Goal: Transaction & Acquisition: Purchase product/service

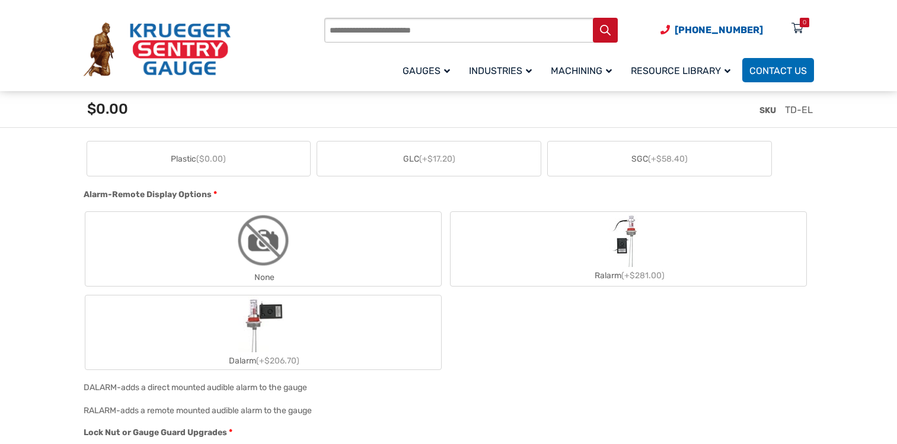
scroll to position [625, 0]
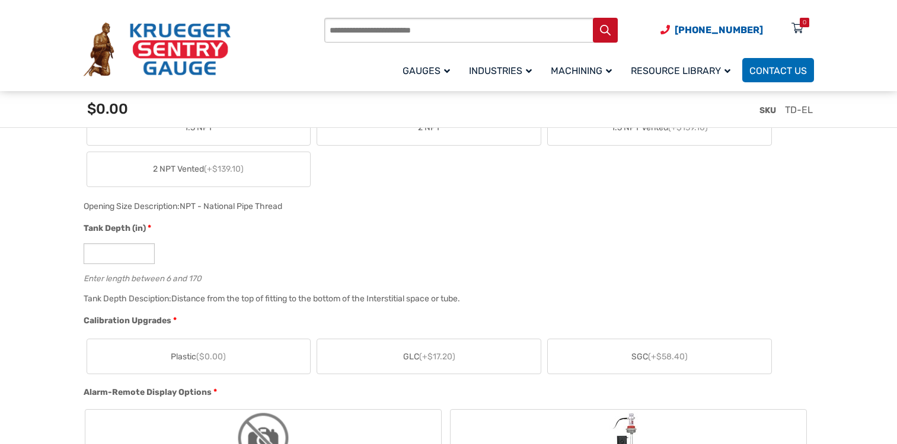
click at [673, 359] on span "(+$58.40)" at bounding box center [668, 357] width 40 height 10
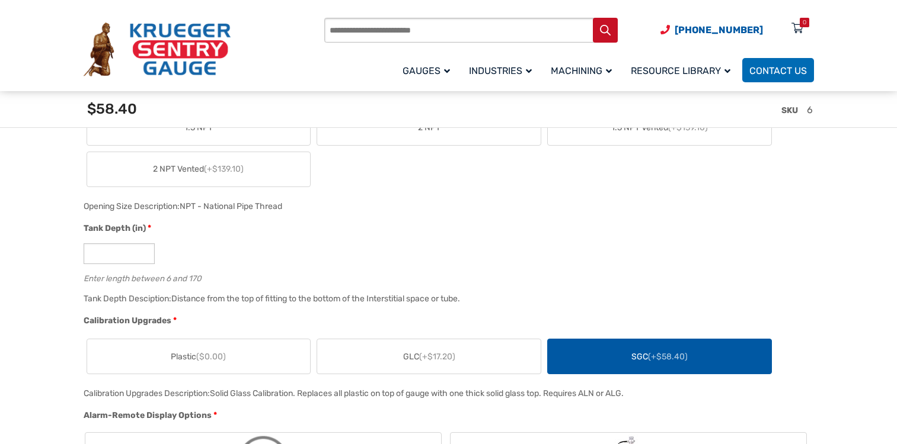
click at [671, 356] on span "(+$58.40)" at bounding box center [668, 357] width 40 height 10
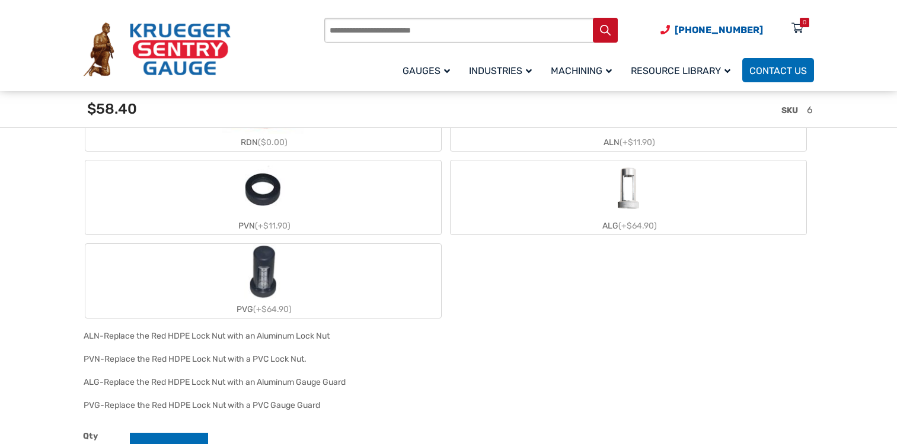
scroll to position [1021, 0]
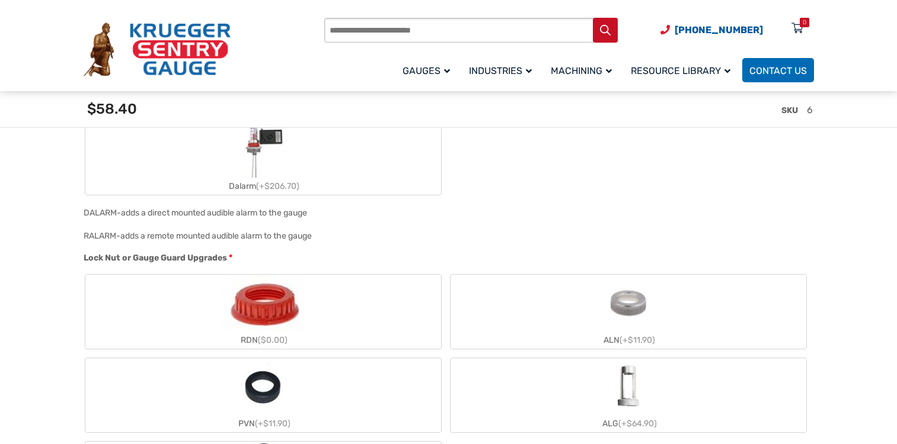
click at [630, 401] on img "ALG" at bounding box center [628, 386] width 57 height 57
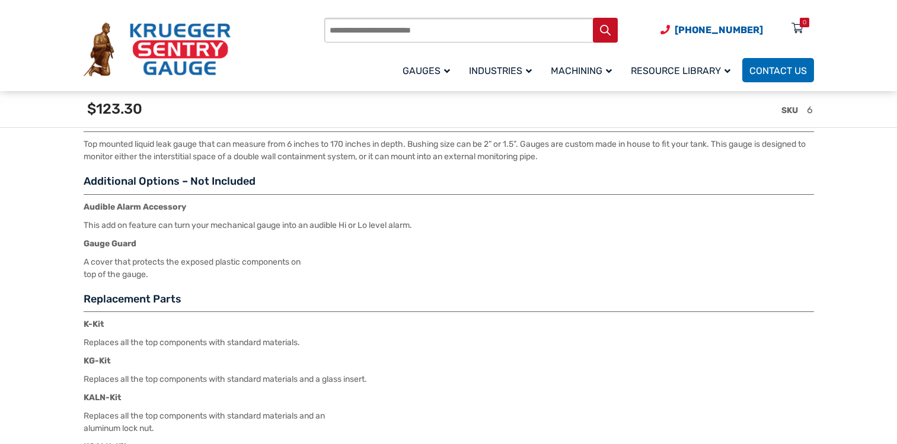
scroll to position [1812, 0]
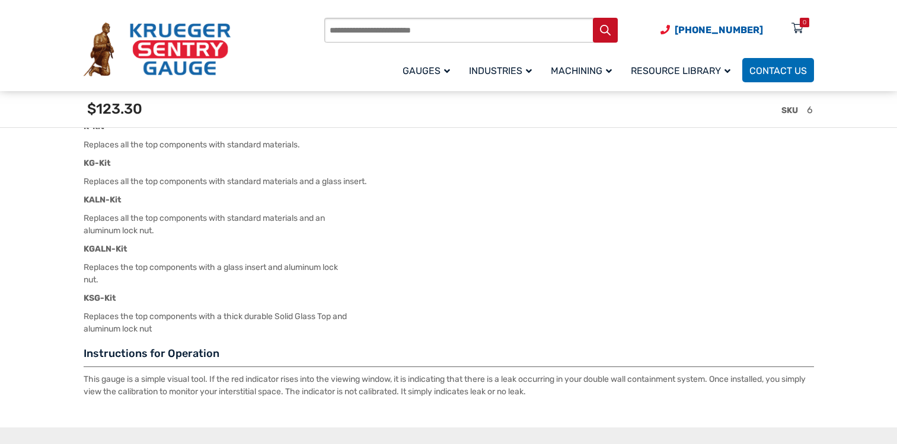
click at [111, 299] on strong "KSG-Kit" at bounding box center [100, 298] width 33 height 10
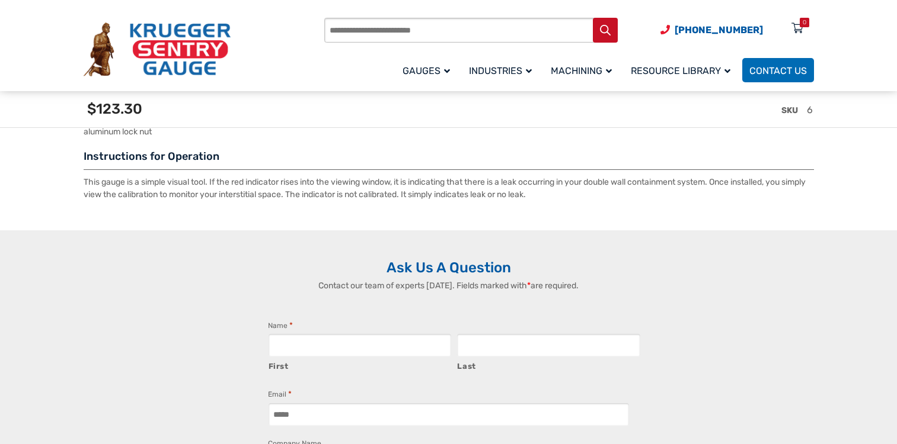
scroll to position [1811, 0]
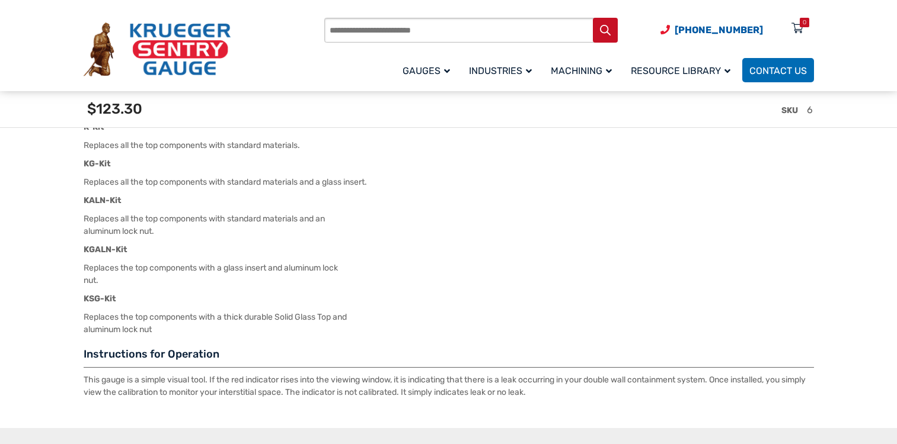
click at [109, 299] on strong "KSG-Kit" at bounding box center [100, 299] width 33 height 10
click at [107, 321] on p "Replaces the top components with a thick durable Solid Glass Top and aluminum l…" at bounding box center [449, 323] width 730 height 25
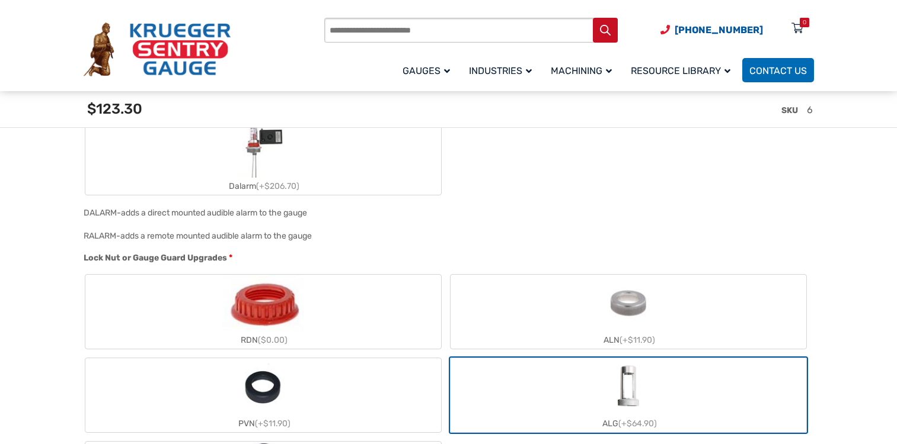
scroll to position [1417, 0]
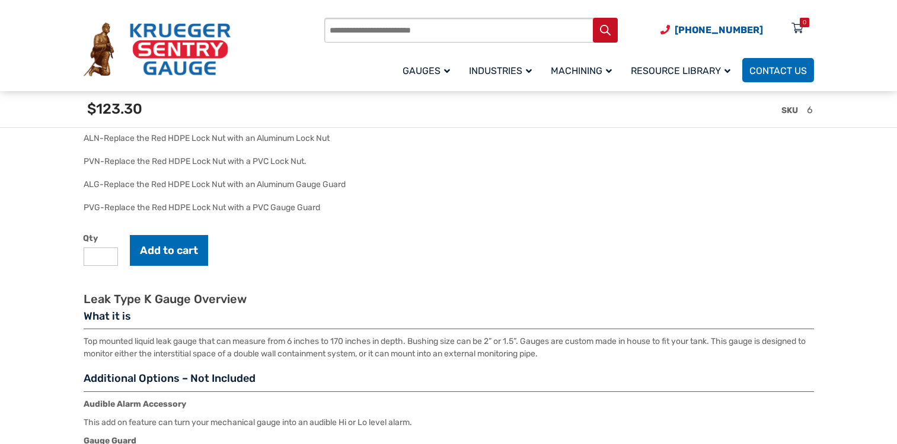
drag, startPoint x: 105, startPoint y: 257, endPoint x: 88, endPoint y: 257, distance: 17.2
click at [88, 257] on input "*" at bounding box center [101, 257] width 34 height 18
type input "*"
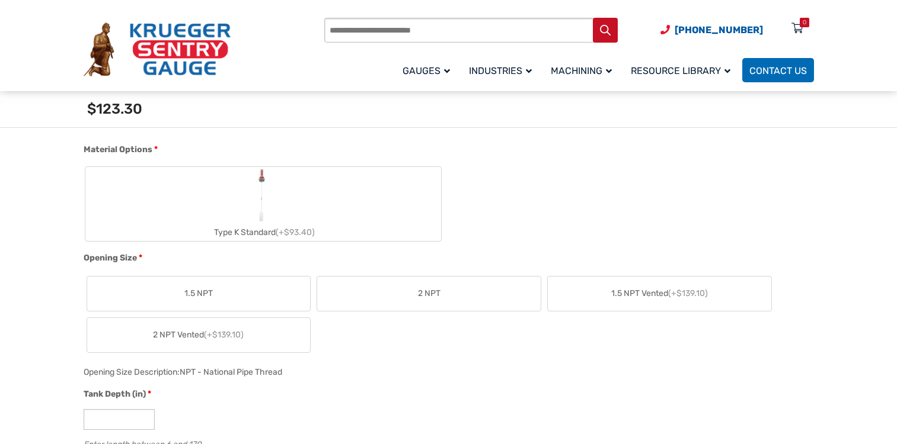
scroll to position [641, 0]
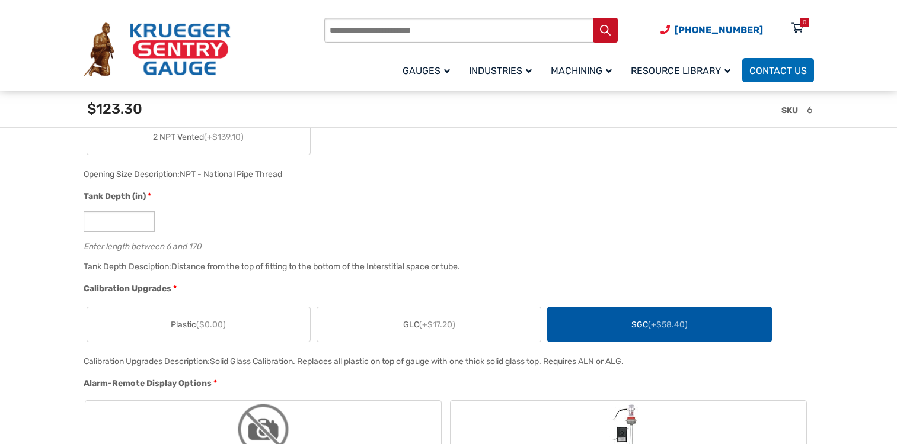
click at [626, 326] on label "SGC (+$58.40)" at bounding box center [659, 325] width 223 height 34
click at [625, 326] on label "SGC (+$58.40)" at bounding box center [659, 325] width 223 height 34
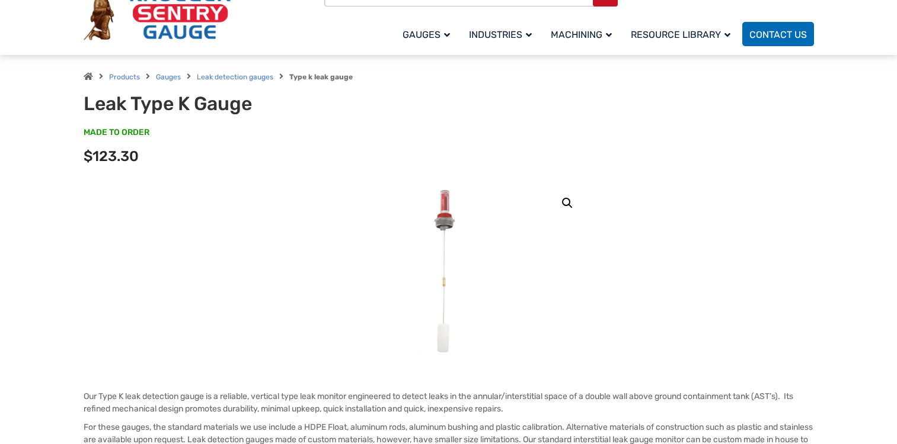
scroll to position [0, 0]
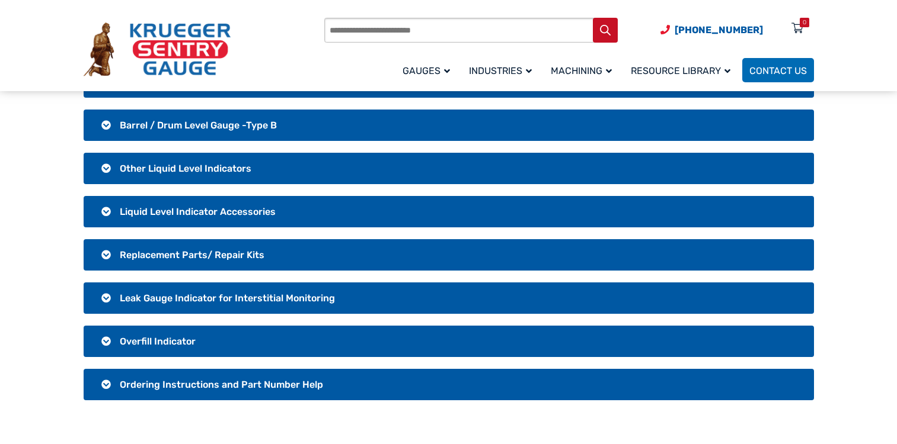
scroll to position [396, 0]
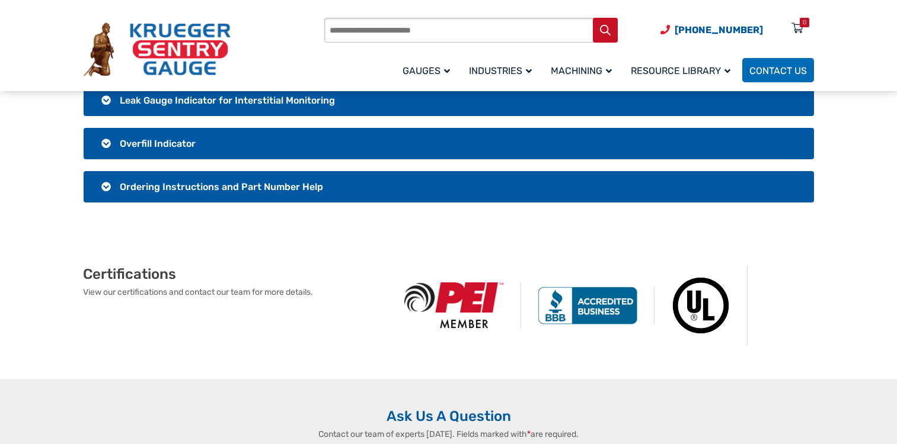
click at [261, 188] on span "Ordering Instructions and Part Number Help" at bounding box center [221, 186] width 203 height 11
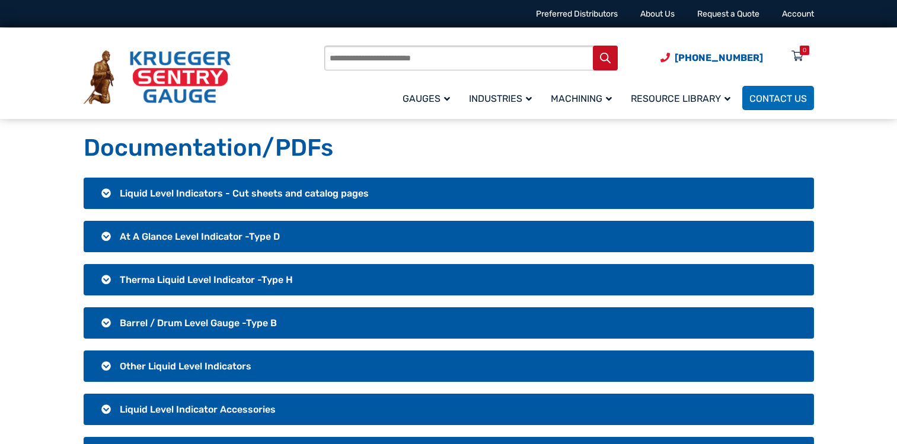
scroll to position [198, 0]
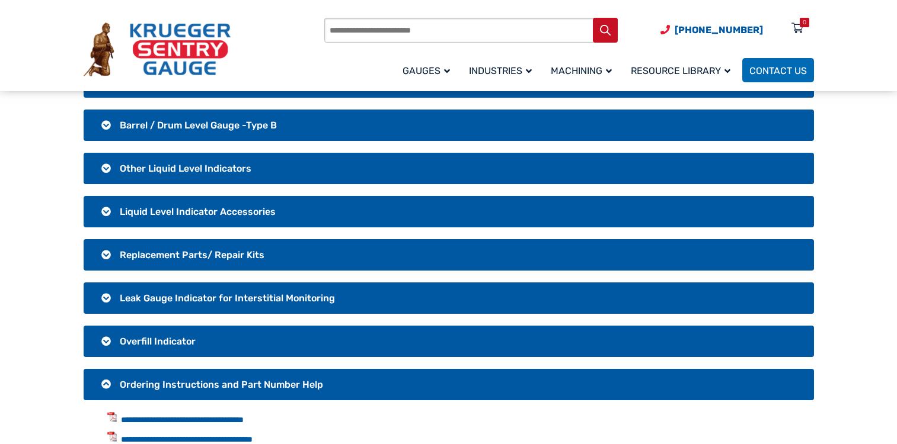
click at [206, 254] on span "Replacement Parts/ Repair Kits" at bounding box center [192, 254] width 145 height 11
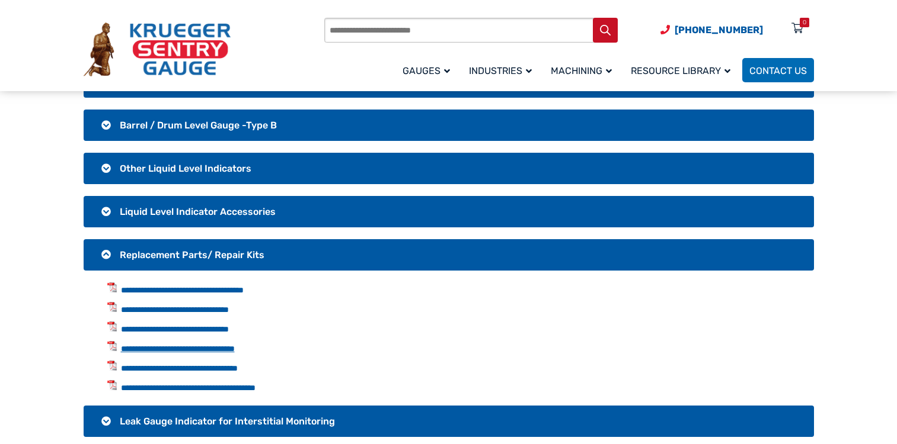
click at [235, 350] on link "**********" at bounding box center [178, 349] width 114 height 8
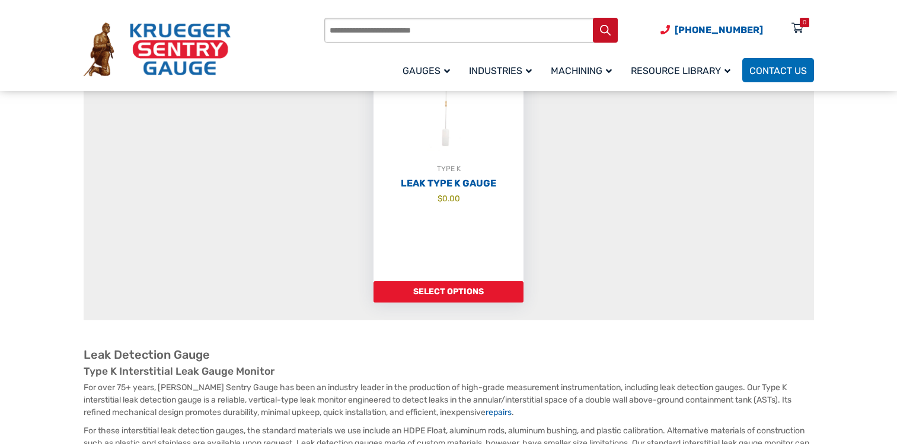
scroll to position [395, 0]
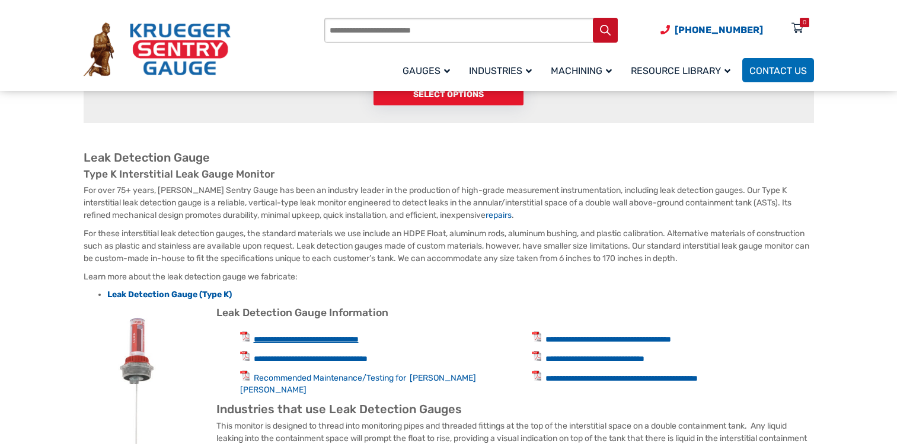
click at [334, 337] on link "**********" at bounding box center [306, 339] width 105 height 8
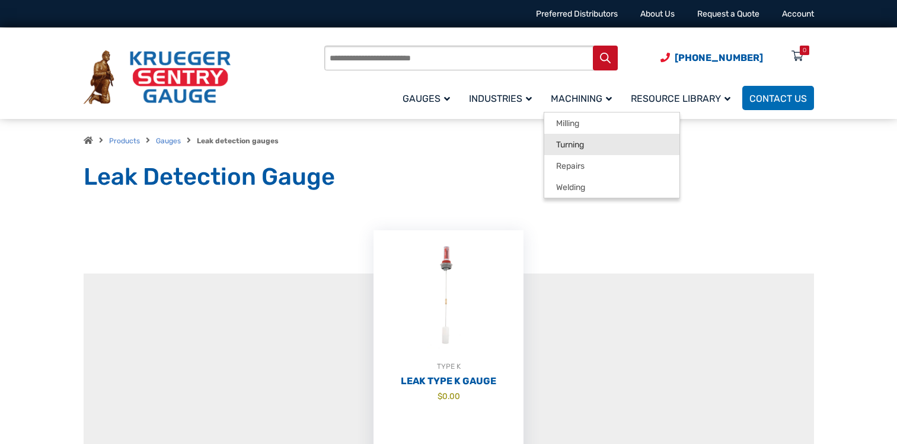
scroll to position [0, 0]
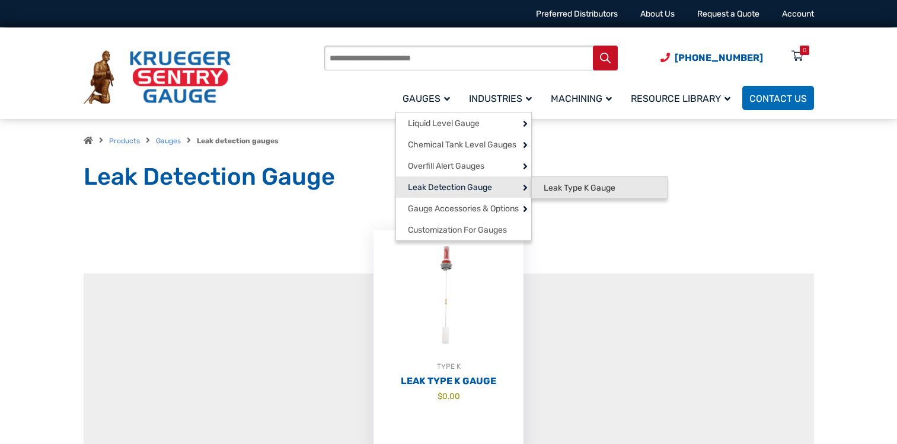
click at [602, 188] on span "Leak Type K Gauge" at bounding box center [579, 188] width 72 height 11
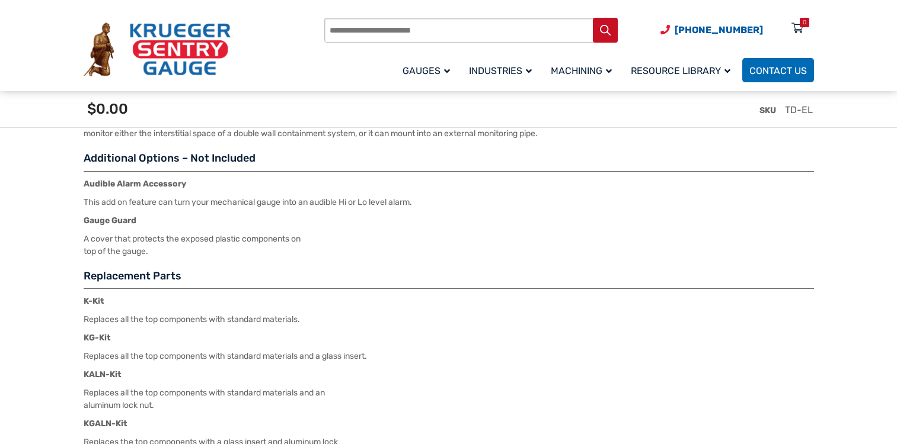
scroll to position [1812, 0]
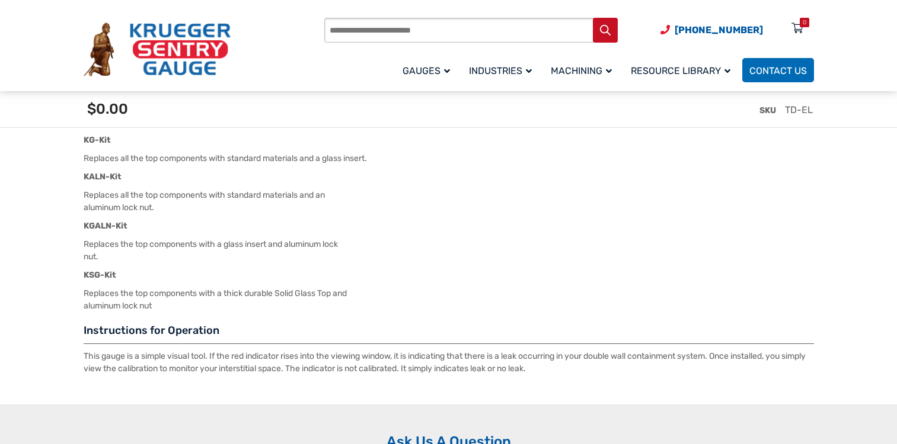
click at [110, 278] on strong "KSG-Kit" at bounding box center [100, 275] width 33 height 10
click at [107, 307] on p "Replaces the top components with a thick durable Solid Glass Top and aluminum l…" at bounding box center [449, 299] width 730 height 25
click at [101, 297] on p "Replaces the top components with a thick durable Solid Glass Top and aluminum l…" at bounding box center [449, 299] width 730 height 25
drag, startPoint x: 101, startPoint y: 297, endPoint x: 208, endPoint y: 269, distance: 110.8
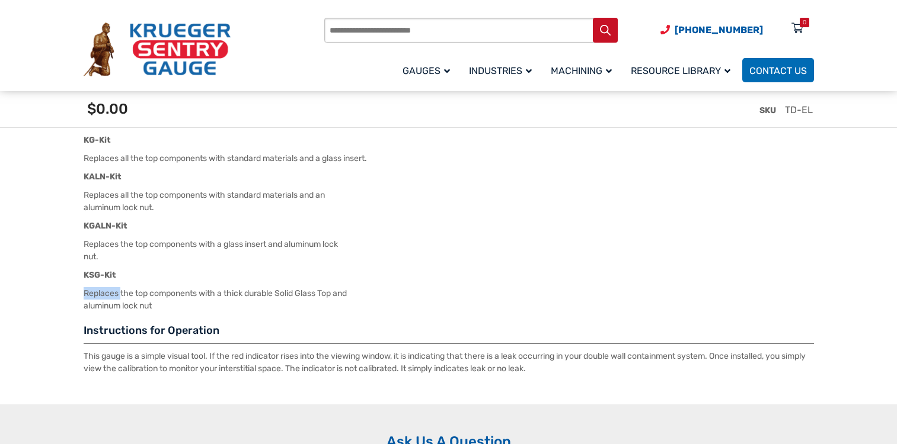
click at [208, 269] on div "Replacement Parts K-Kit Replaces all the top components with standard materials…" at bounding box center [449, 192] width 730 height 241
click at [102, 277] on strong "KSG-Kit" at bounding box center [100, 275] width 33 height 10
drag, startPoint x: 102, startPoint y: 277, endPoint x: 163, endPoint y: 274, distance: 61.1
click at [163, 274] on p "KSG-Kit" at bounding box center [449, 275] width 730 height 12
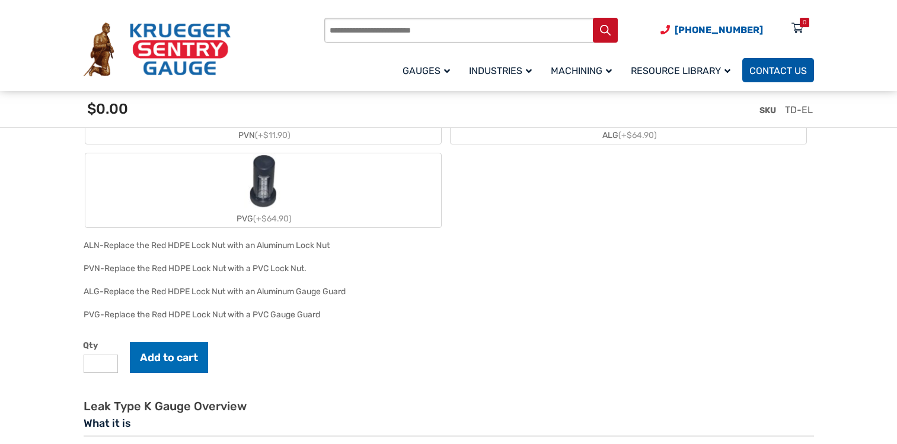
scroll to position [1089, 0]
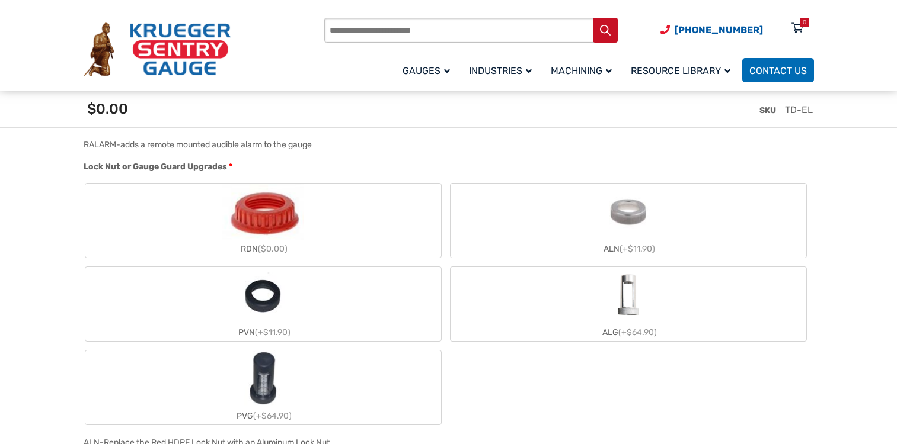
click at [626, 311] on img "ALG" at bounding box center [628, 295] width 57 height 57
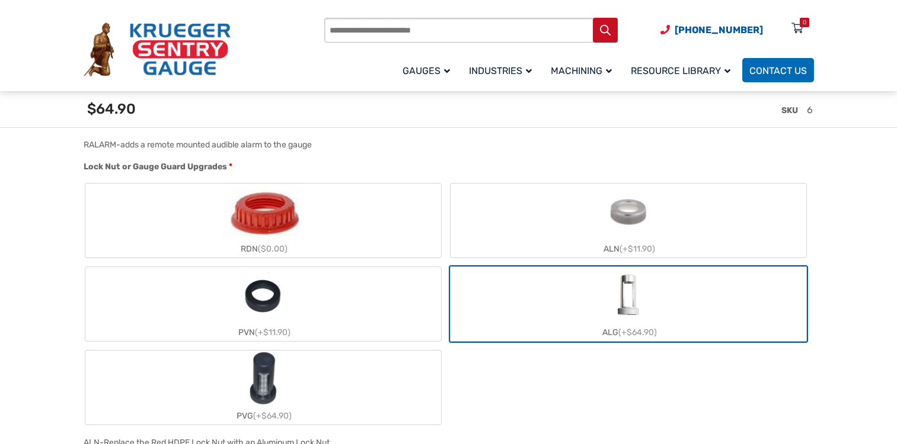
click at [627, 222] on img "ALN" at bounding box center [628, 212] width 57 height 57
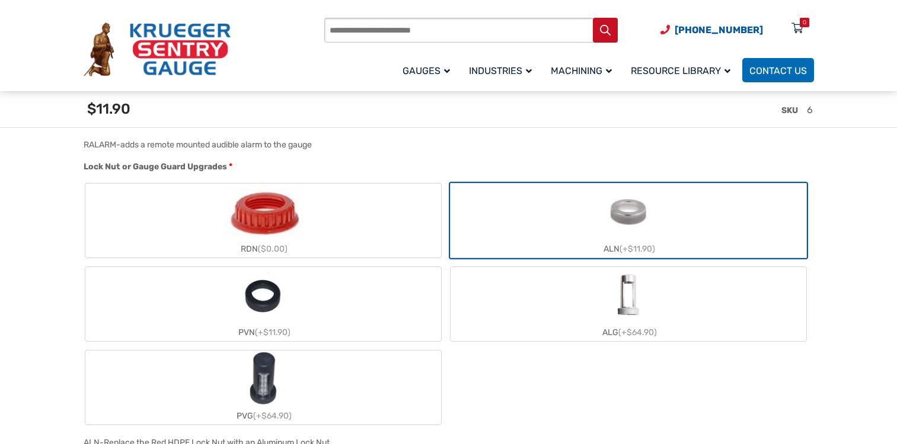
click at [640, 234] on img "ALN" at bounding box center [628, 212] width 57 height 57
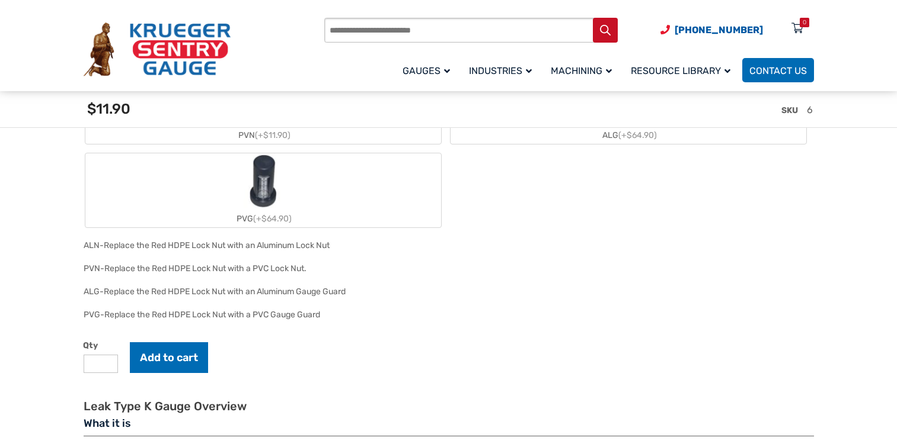
scroll to position [1484, 0]
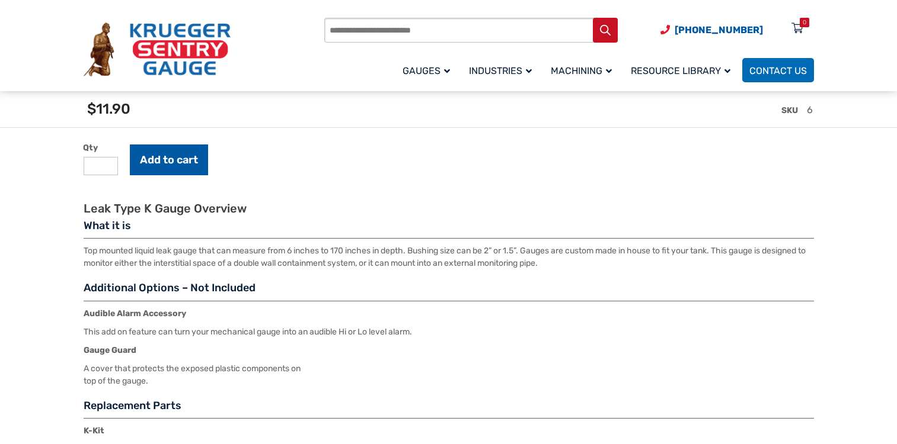
click at [168, 166] on button "Add to cart" at bounding box center [169, 160] width 78 height 31
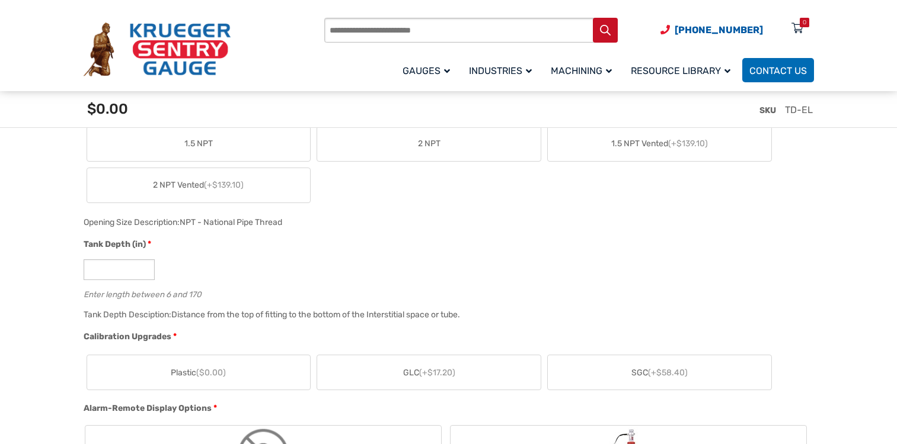
scroll to position [823, 0]
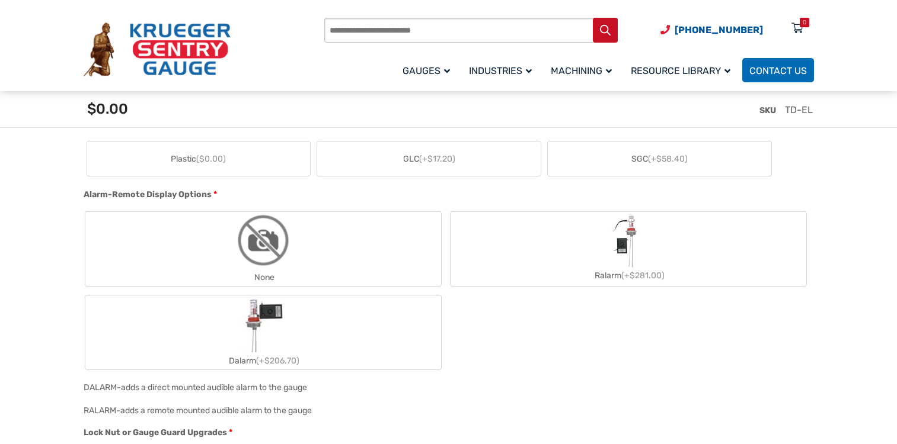
click at [647, 164] on span "SGC (+$58.40)" at bounding box center [659, 159] width 56 height 12
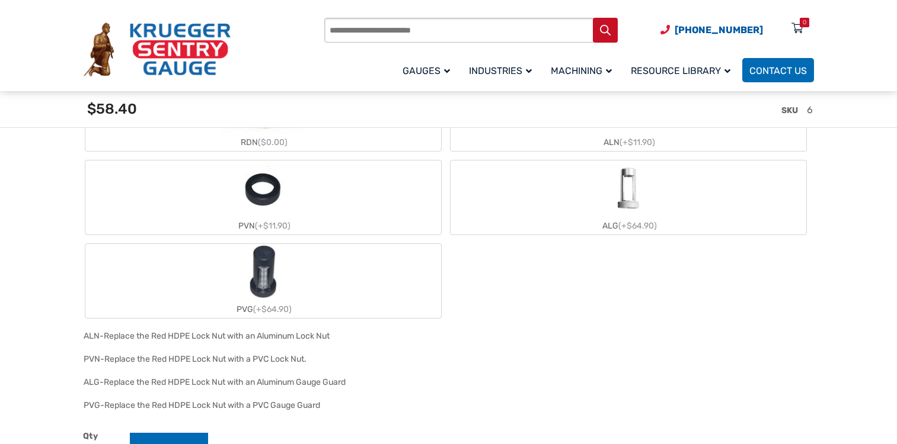
scroll to position [1021, 0]
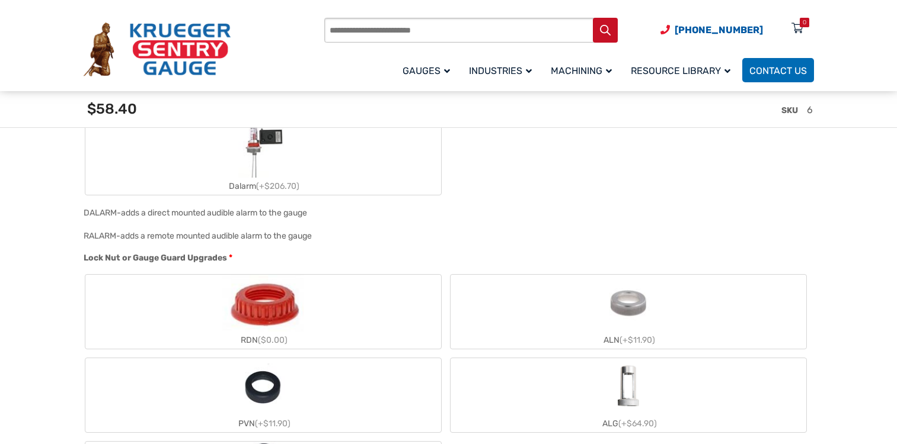
click at [637, 325] on img "ALN" at bounding box center [628, 303] width 57 height 57
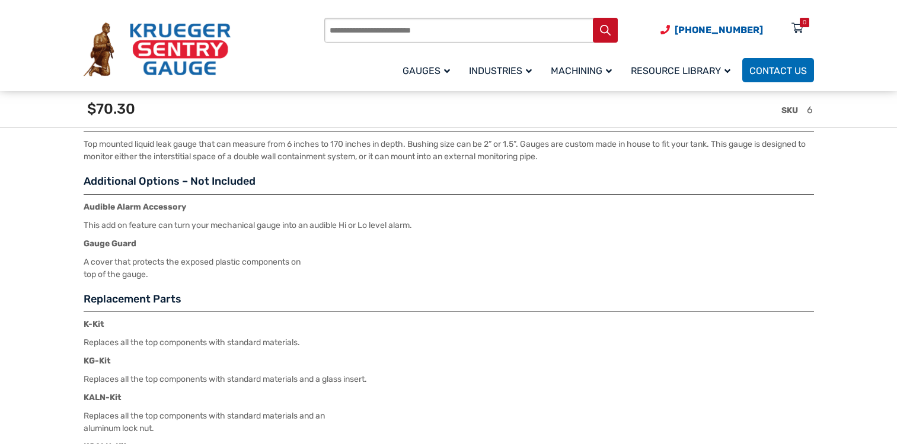
scroll to position [1812, 0]
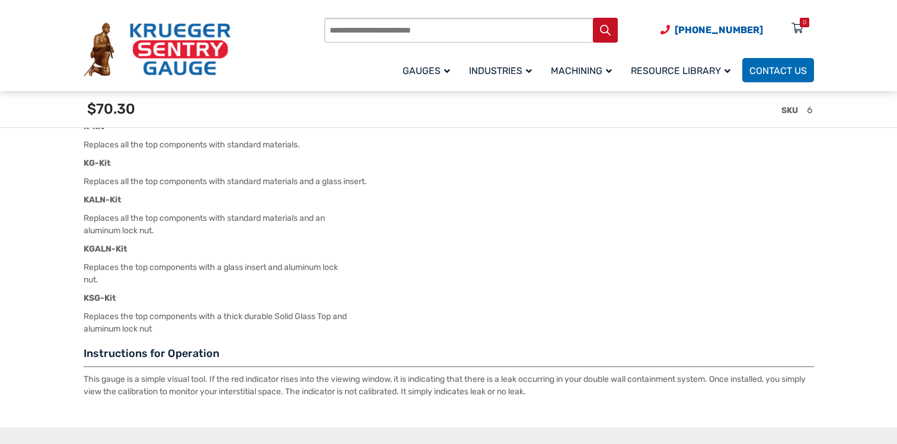
click at [111, 297] on strong "KSG-Kit" at bounding box center [100, 298] width 33 height 10
click at [108, 324] on p "Replaces the top components with a thick durable Solid Glass Top and aluminum l…" at bounding box center [449, 322] width 730 height 25
click at [114, 330] on p "Replaces the top components with a thick durable Solid Glass Top and aluminum l…" at bounding box center [449, 322] width 730 height 25
click at [120, 328] on p "Replaces the top components with a thick durable Solid Glass Top and aluminum l…" at bounding box center [449, 322] width 730 height 25
click at [122, 324] on p "Replaces the top components with a thick durable Solid Glass Top and aluminum l…" at bounding box center [449, 322] width 730 height 25
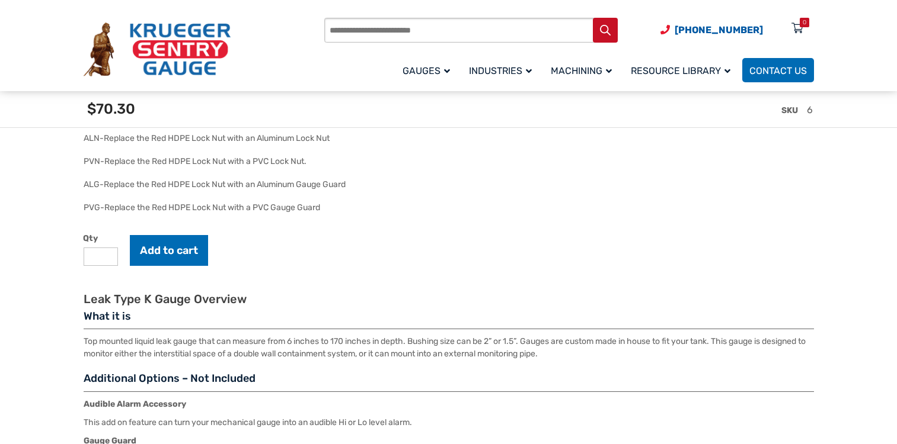
scroll to position [1021, 0]
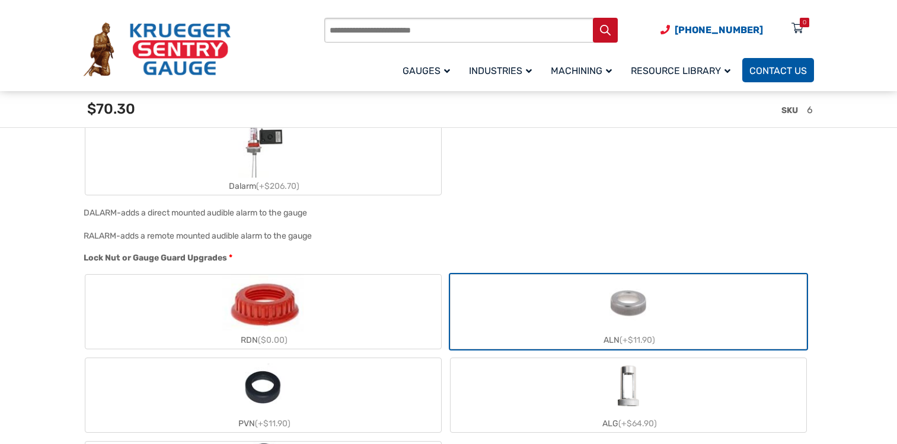
click at [776, 74] on span "Contact Us" at bounding box center [777, 70] width 57 height 11
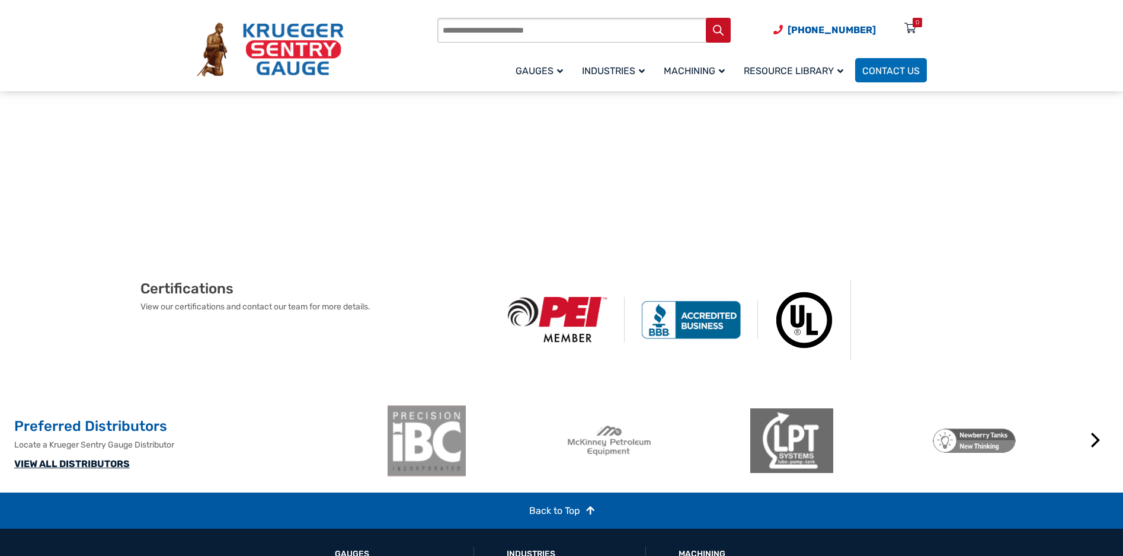
scroll to position [832, 0]
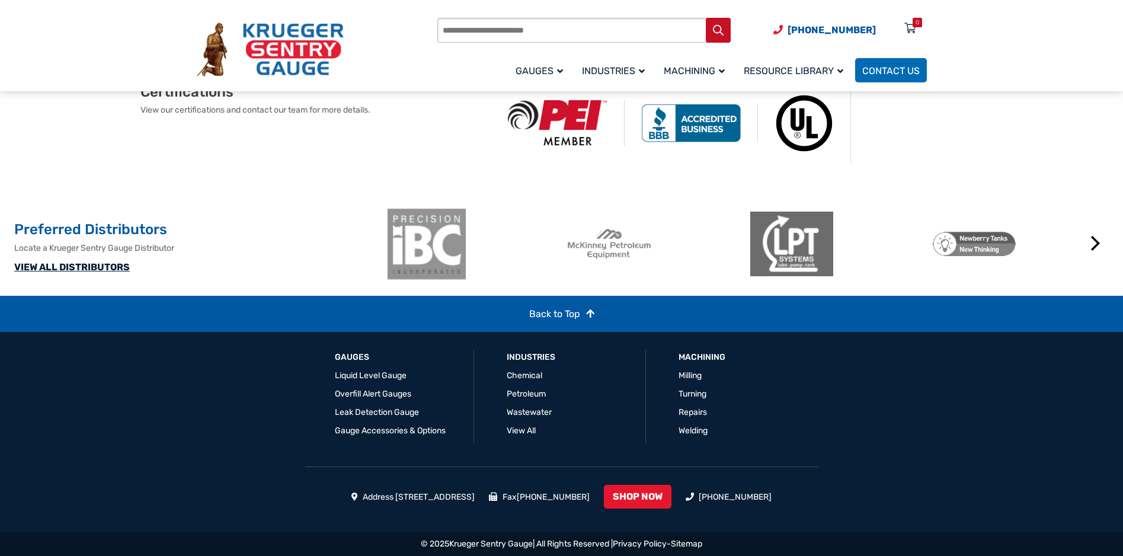
click at [114, 267] on link "VIEW ALL DISTRIBUTORS" at bounding box center [72, 266] width 116 height 11
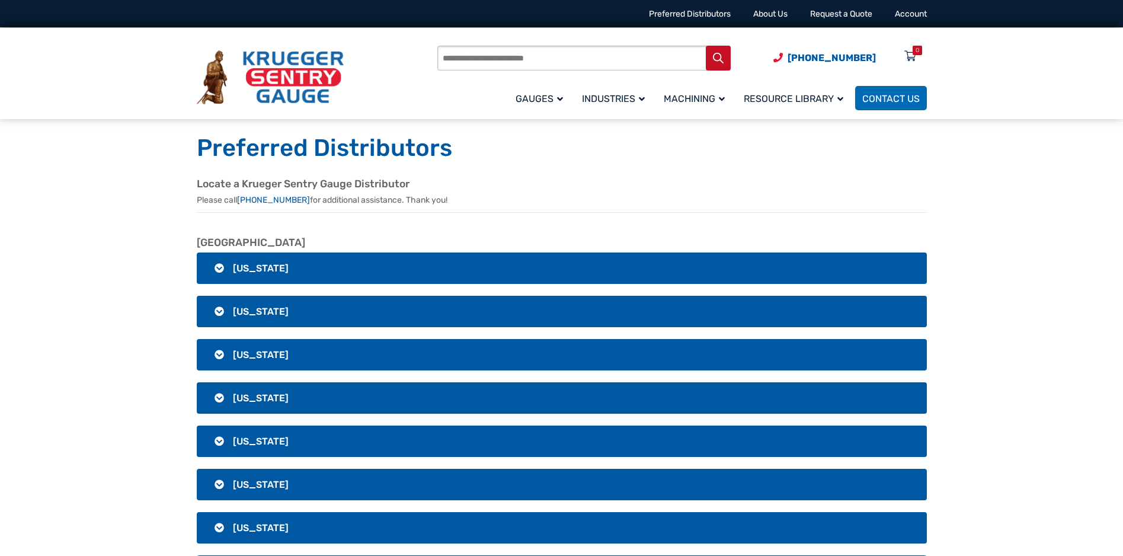
scroll to position [247, 0]
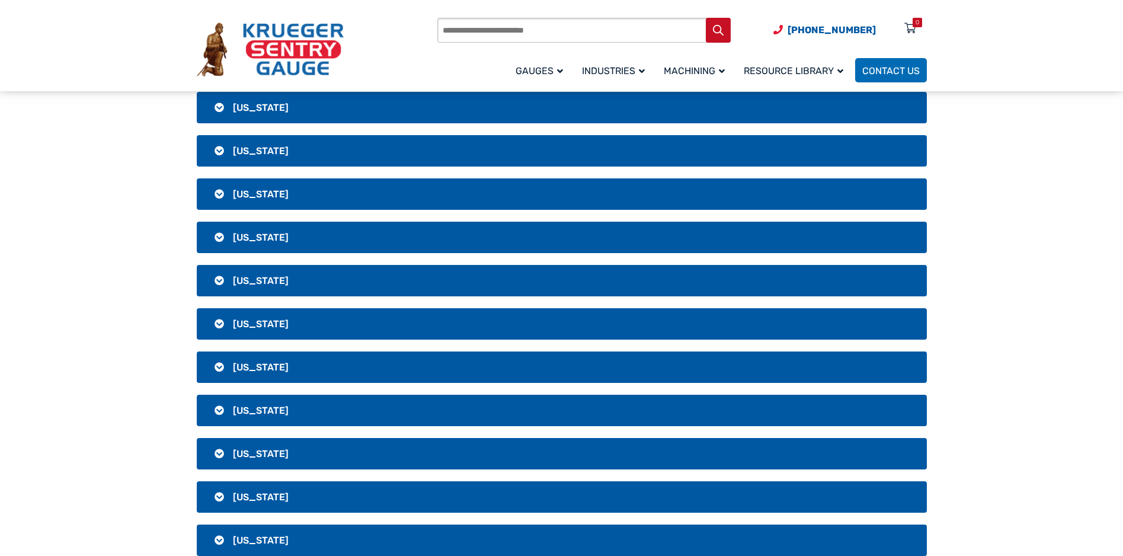
click at [219, 411] on h3 "Florida" at bounding box center [562, 410] width 730 height 31
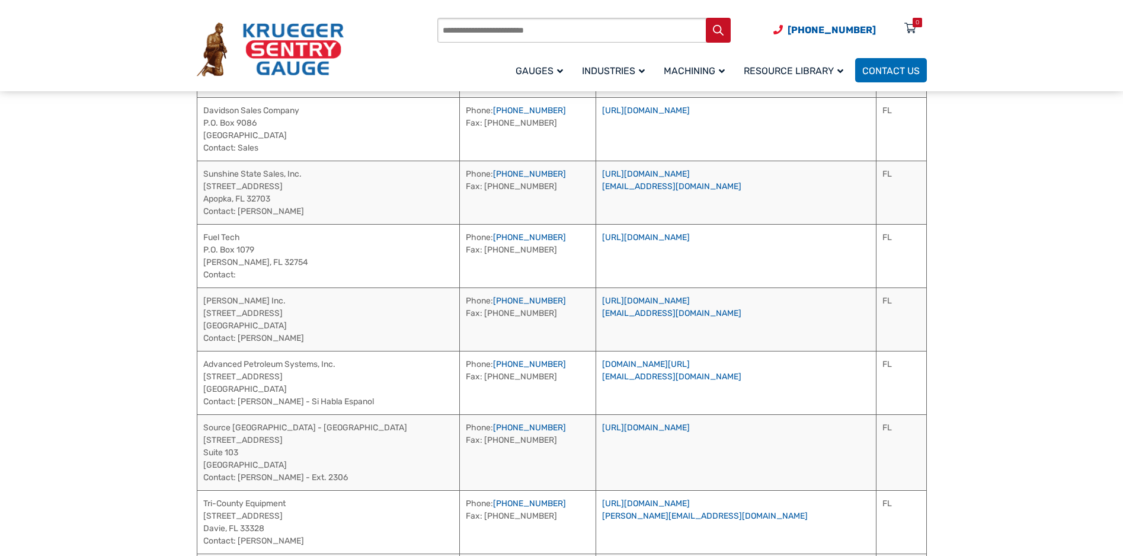
scroll to position [494, 0]
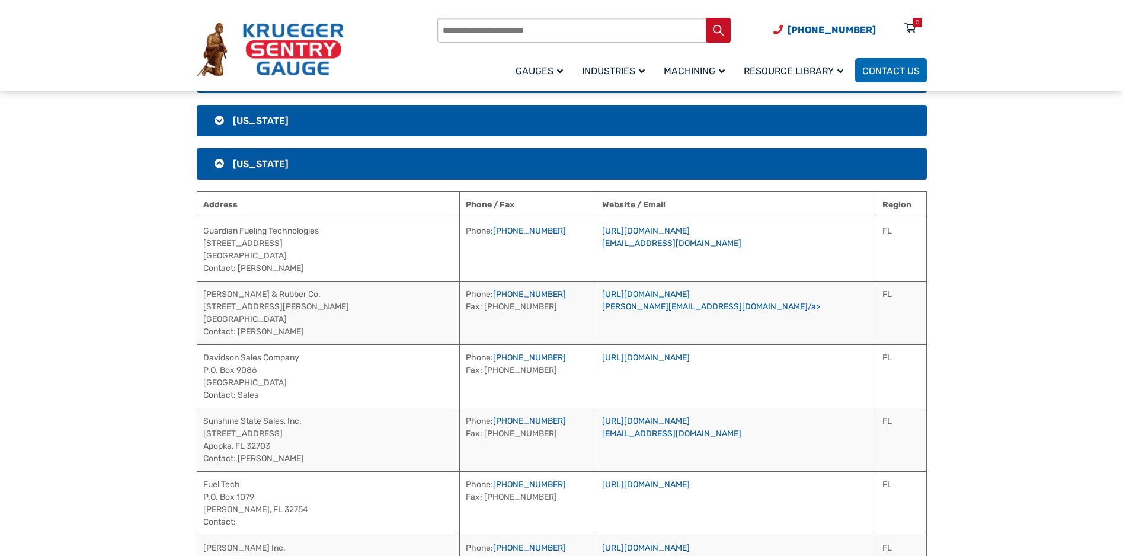
click at [671, 293] on link "https://makohose.com/" at bounding box center [646, 294] width 88 height 10
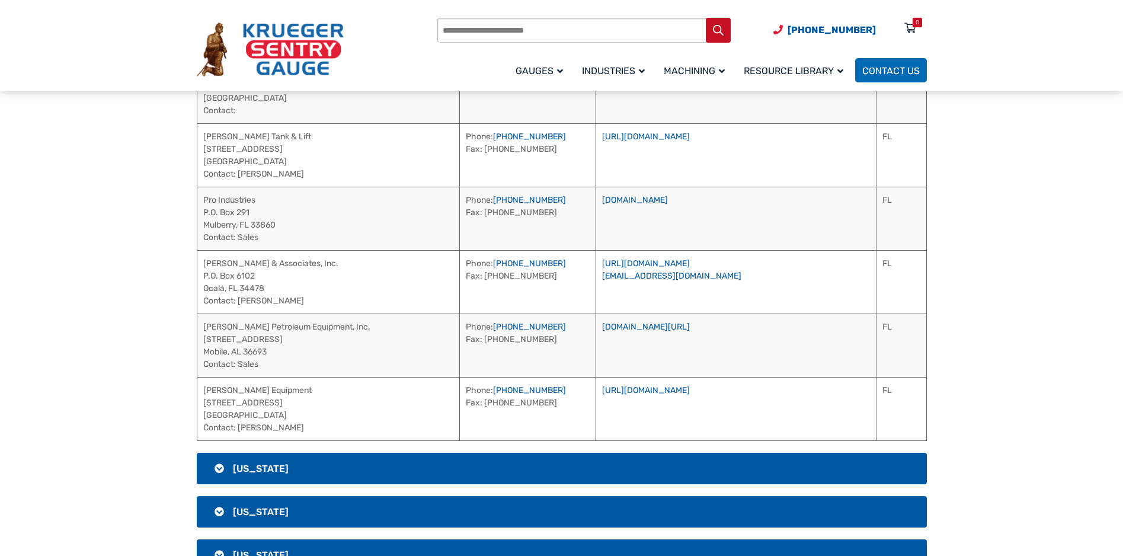
scroll to position [988, 0]
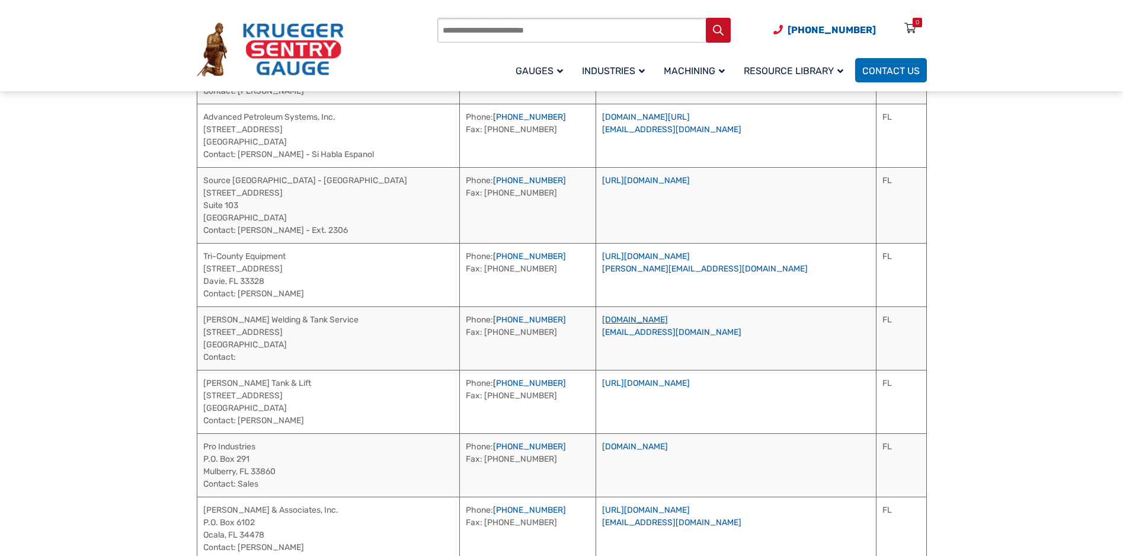
click at [668, 317] on link "www.wertswelding.com" at bounding box center [635, 320] width 66 height 10
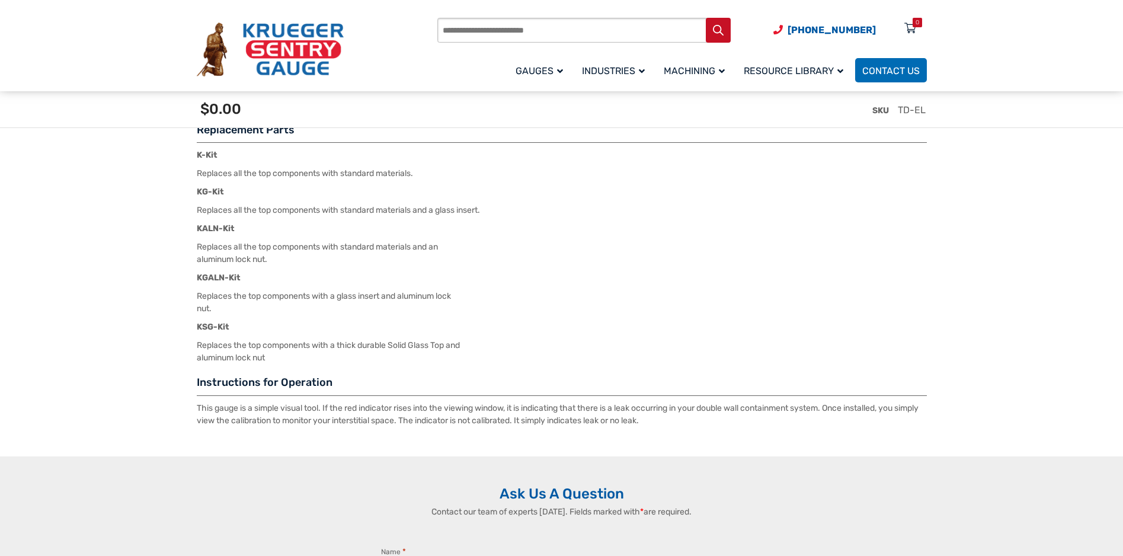
drag, startPoint x: 276, startPoint y: 362, endPoint x: 190, endPoint y: 351, distance: 87.2
drag, startPoint x: 190, startPoint y: 351, endPoint x: 220, endPoint y: 348, distance: 30.9
click at [615, 347] on p "Replaces the top components with a thick durable Solid Glass Top and aluminum l…" at bounding box center [562, 351] width 730 height 25
